Goal: Task Accomplishment & Management: Use online tool/utility

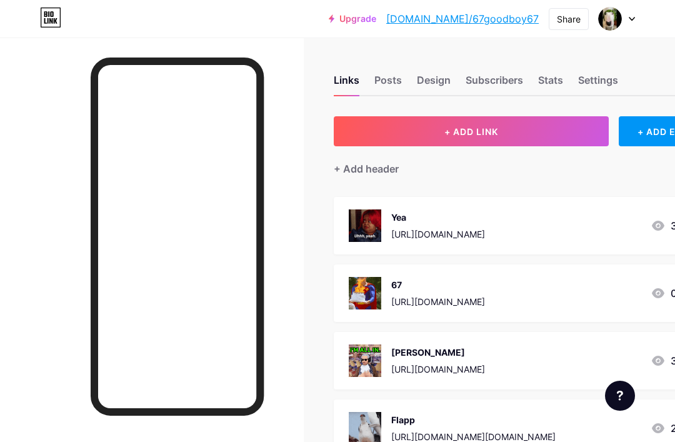
click at [503, 130] on button "+ ADD LINK" at bounding box center [471, 131] width 275 height 30
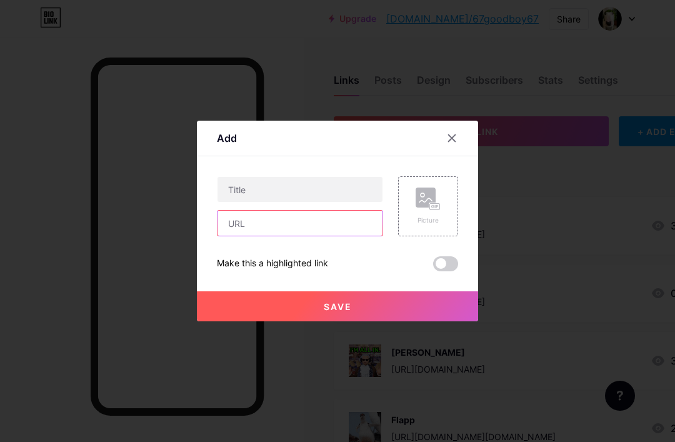
click at [341, 236] on input "text" at bounding box center [300, 223] width 165 height 25
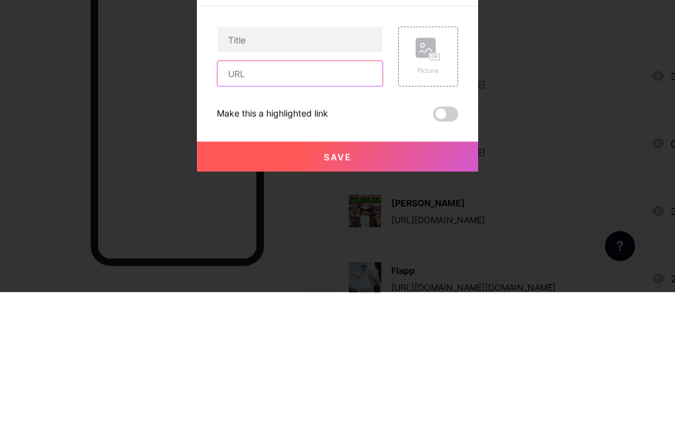
paste input "[URL][DOMAIN_NAME][US_STATE]"
type input "[URL][DOMAIN_NAME][US_STATE]"
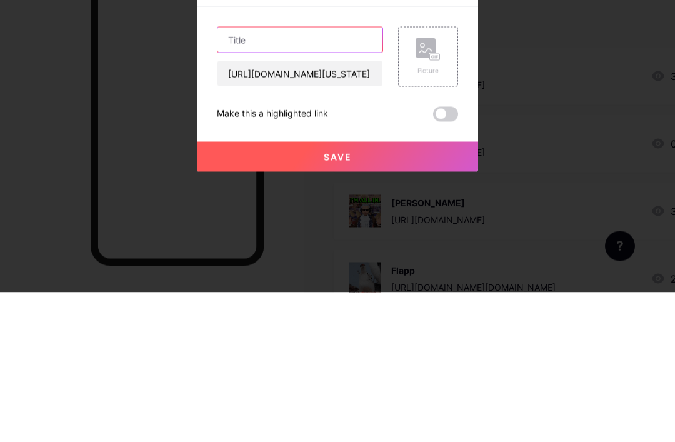
click at [349, 177] on input "text" at bounding box center [300, 189] width 165 height 25
type input "[US_STATE] trail"
click at [259, 177] on input "[US_STATE] trail" at bounding box center [300, 189] width 165 height 25
click at [253, 177] on input "[US_STATE] trail" at bounding box center [300, 189] width 165 height 25
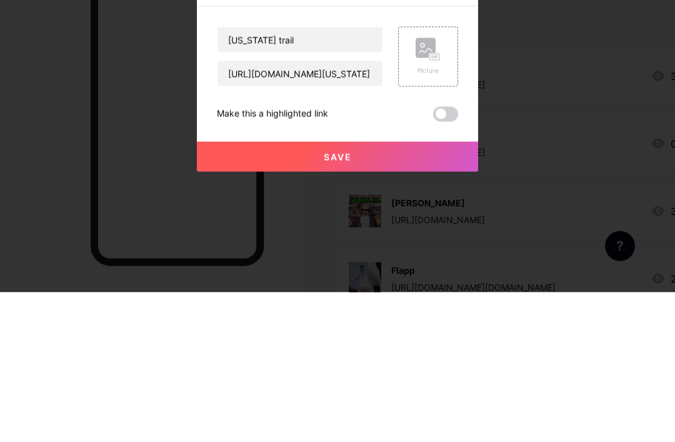
click at [438, 204] on rect at bounding box center [435, 207] width 10 height 6
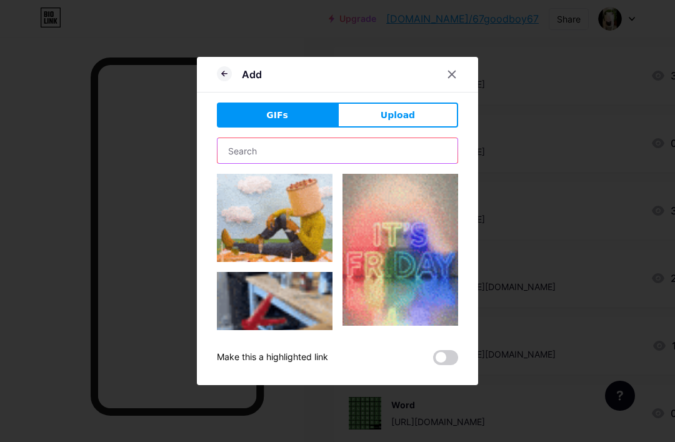
click at [390, 163] on input "text" at bounding box center [338, 150] width 240 height 25
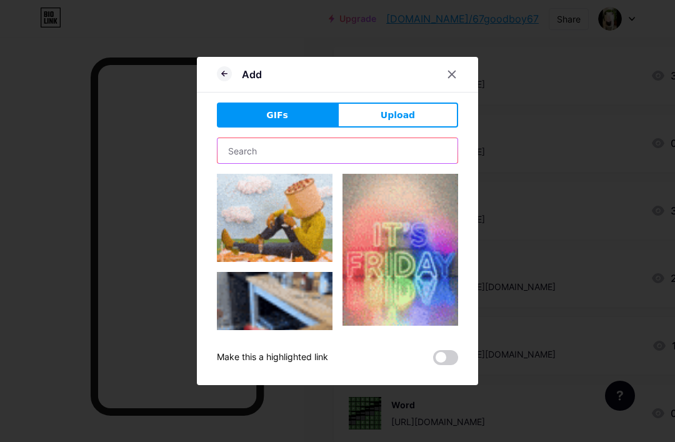
scroll to position [149, 0]
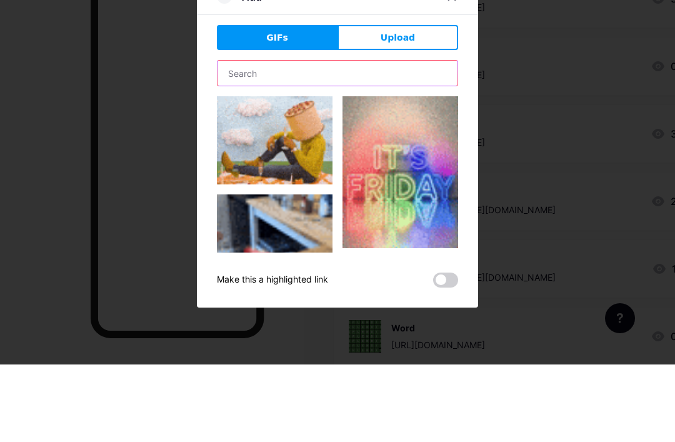
paste input "[US_STATE] trail"
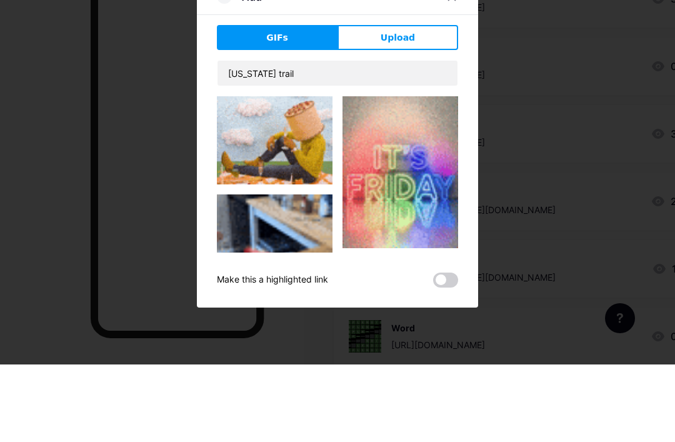
scroll to position [228, 0]
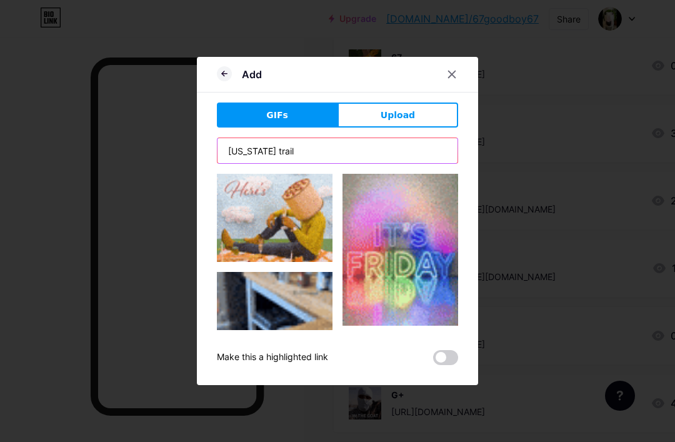
click at [437, 163] on input "[US_STATE] trail" at bounding box center [338, 150] width 240 height 25
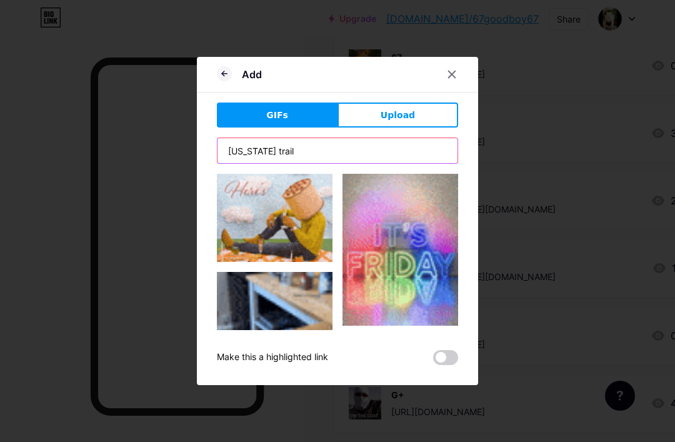
scroll to position [227, 0]
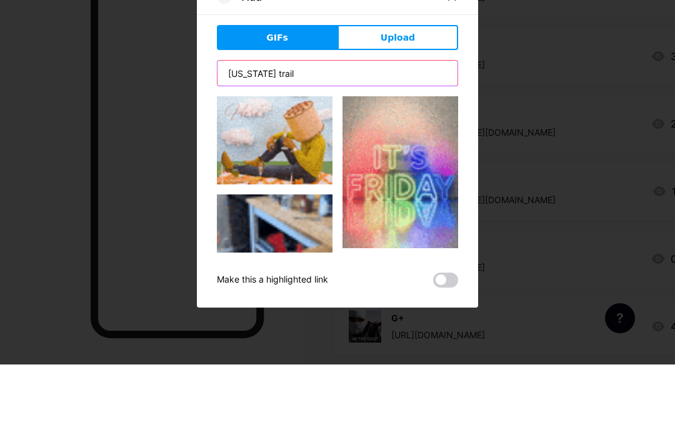
type input "[US_STATE] trail"
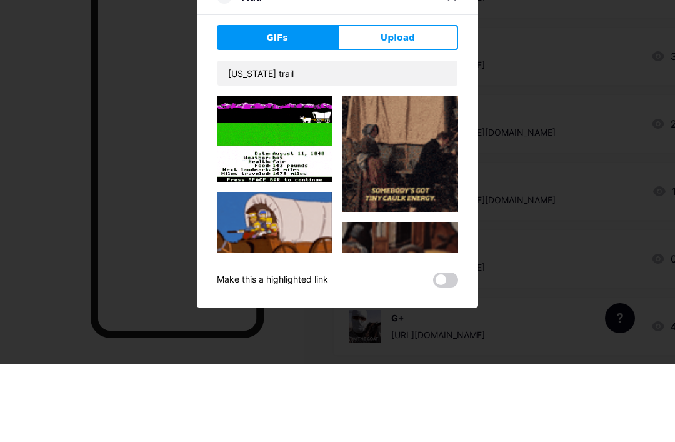
click at [606, 139] on div at bounding box center [337, 221] width 675 height 442
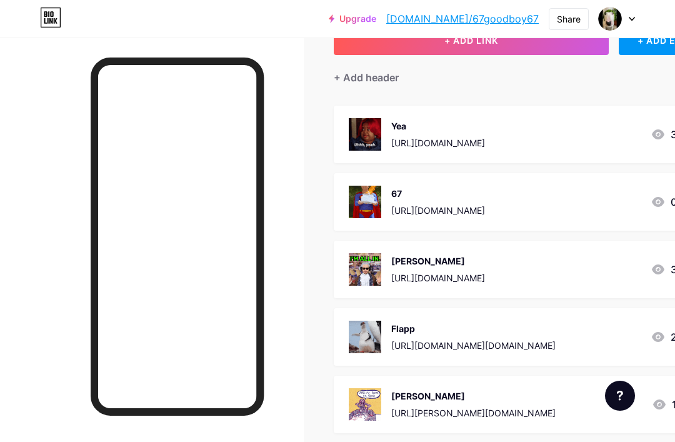
scroll to position [0, 0]
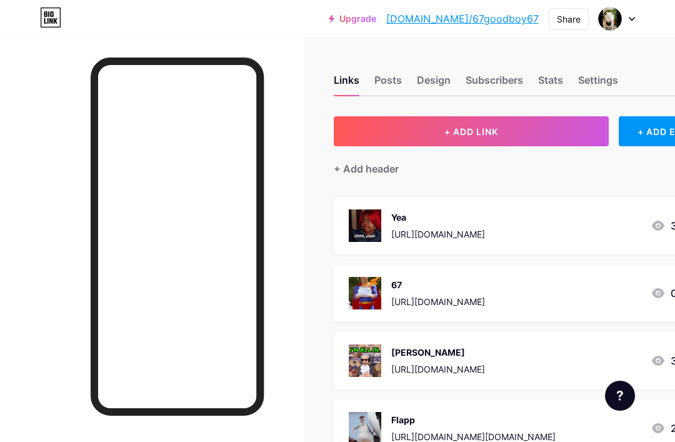
click at [513, 17] on link "[DOMAIN_NAME]/67goodboy67" at bounding box center [462, 18] width 153 height 15
click at [471, 126] on span "+ ADD LINK" at bounding box center [471, 131] width 54 height 11
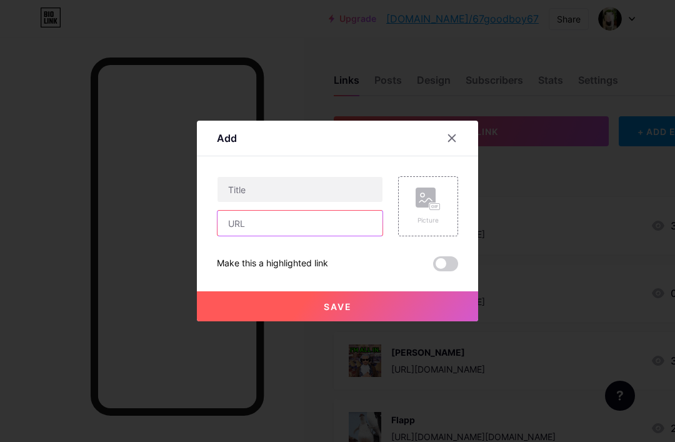
click at [349, 236] on input "text" at bounding box center [300, 223] width 165 height 25
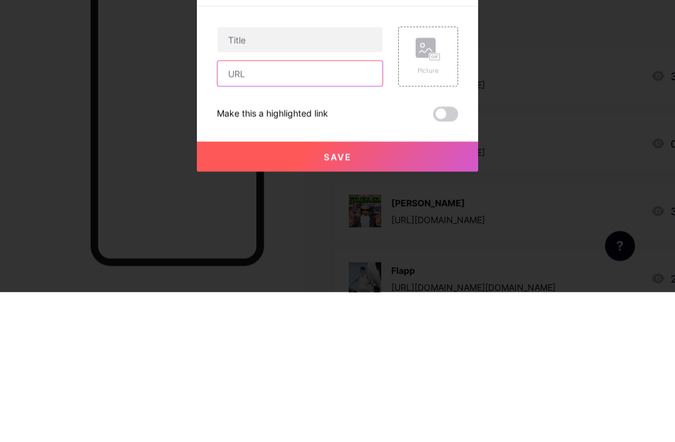
paste input "[US_STATE] trail"
type input "O"
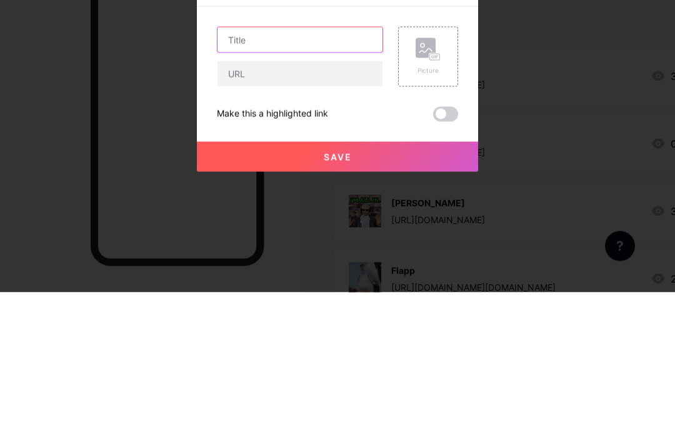
click at [319, 177] on input "text" at bounding box center [300, 189] width 165 height 25
paste input "[US_STATE] trail"
type input "[US_STATE] trail"
click at [421, 188] on rect at bounding box center [426, 198] width 20 height 20
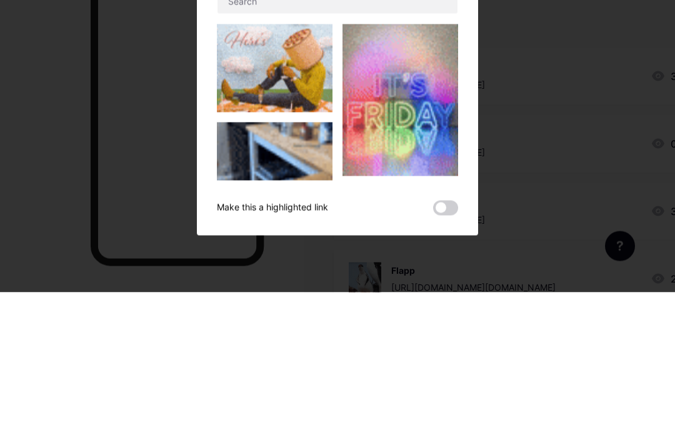
scroll to position [150, 0]
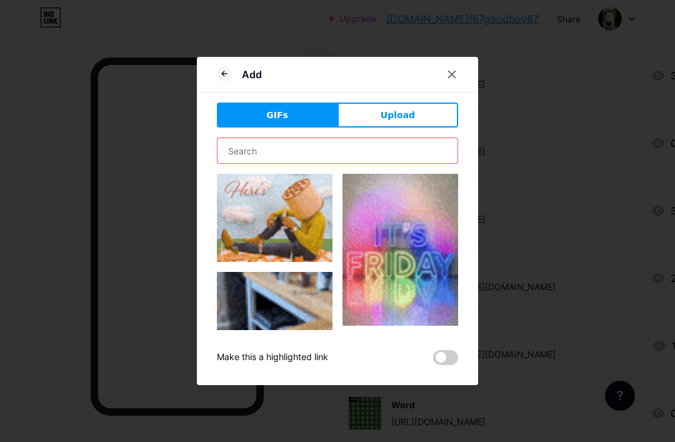
click at [378, 163] on input "text" at bounding box center [338, 150] width 240 height 25
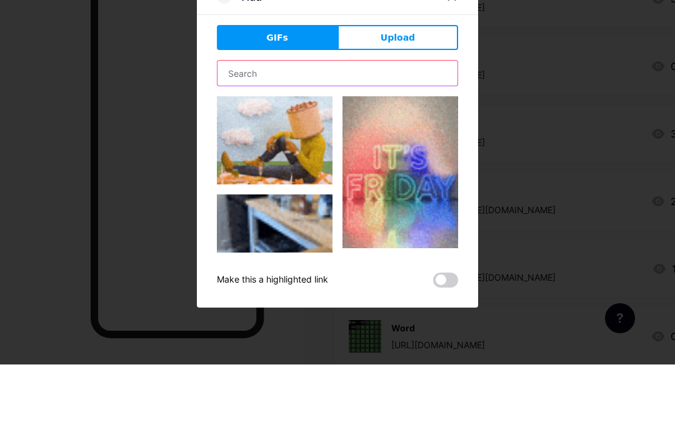
paste input "[US_STATE] trail"
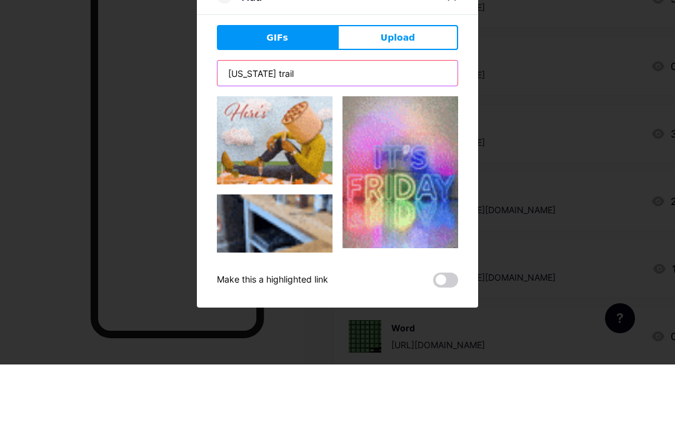
type input "[US_STATE] trail"
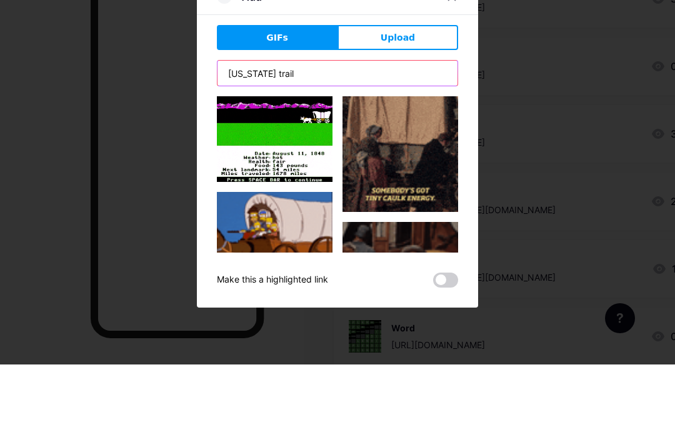
click at [294, 174] on img at bounding box center [275, 217] width 116 height 86
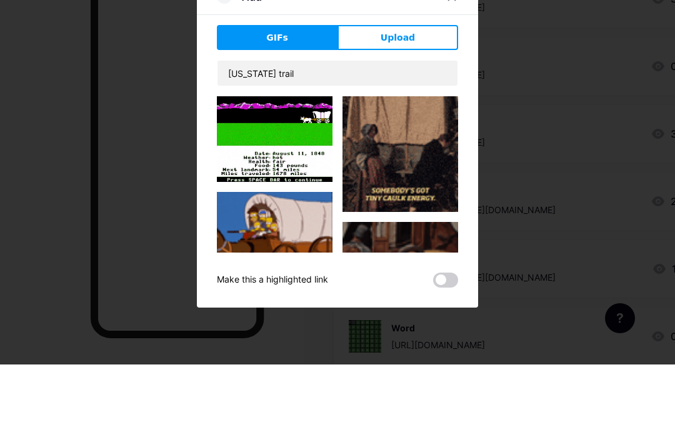
scroll to position [228, 0]
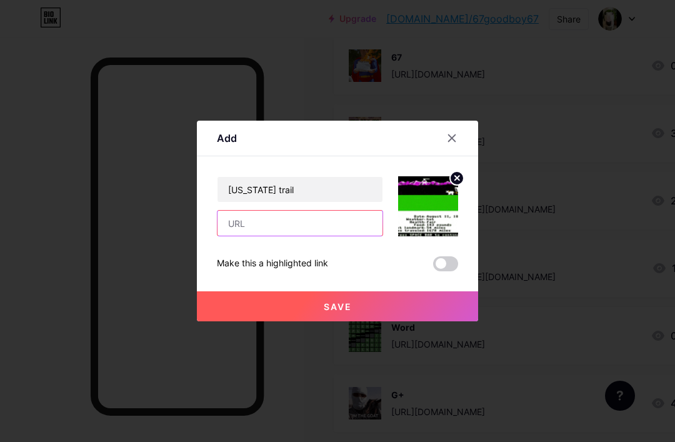
click at [301, 236] on input "text" at bounding box center [300, 223] width 165 height 25
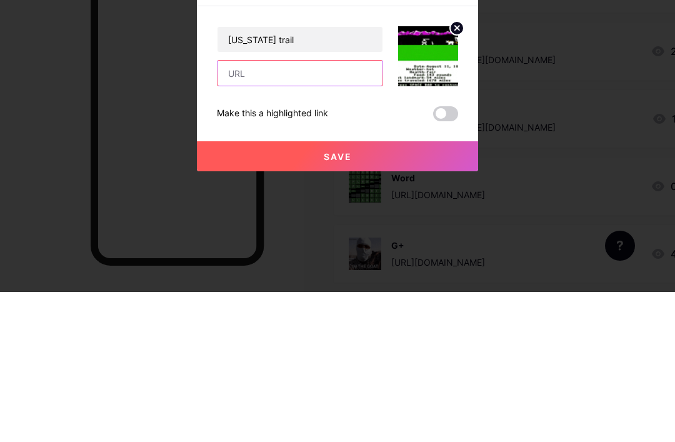
paste input "[URL][DOMAIN_NAME][US_STATE]"
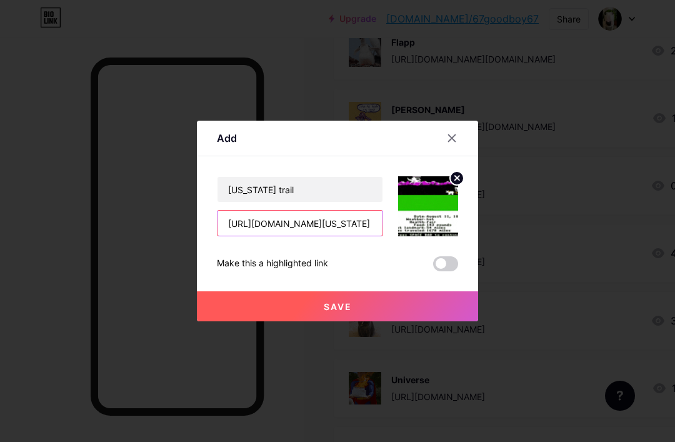
type input "[URL][DOMAIN_NAME][US_STATE]"
click at [454, 321] on button "Save" at bounding box center [337, 306] width 281 height 30
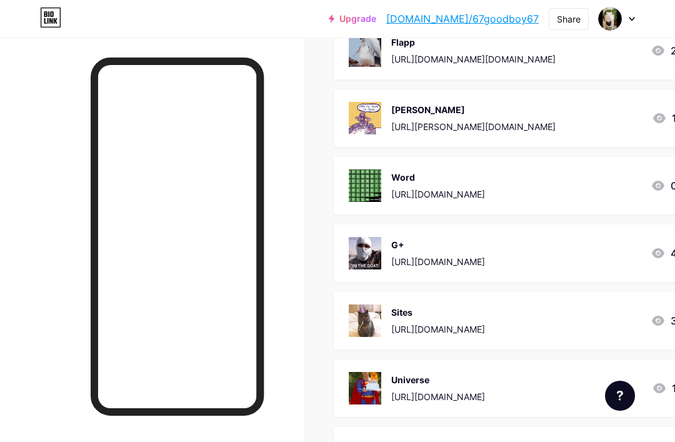
scroll to position [377, 0]
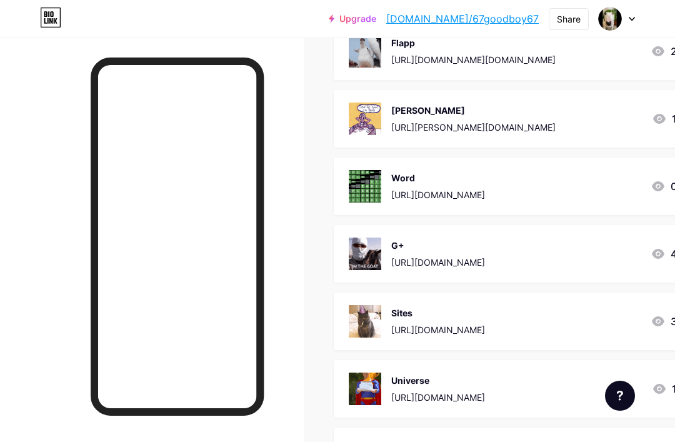
click at [491, 19] on link "[DOMAIN_NAME]/67goodboy67" at bounding box center [462, 18] width 153 height 15
